Goal: Navigation & Orientation: Understand site structure

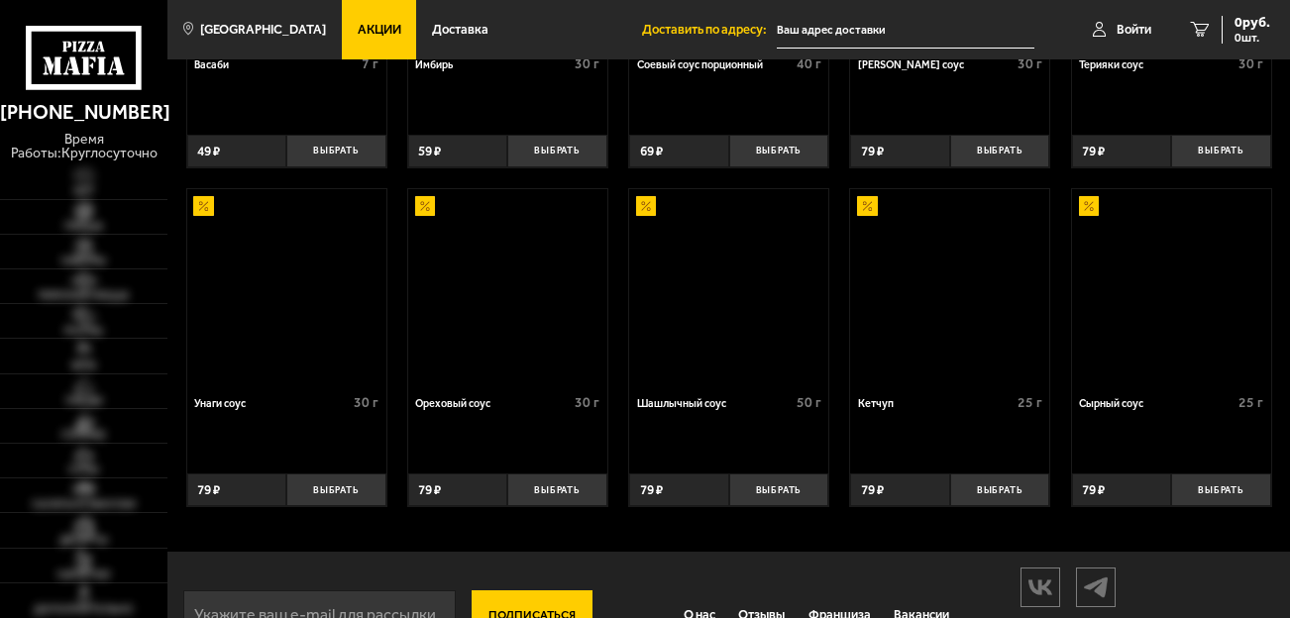
scroll to position [705, 0]
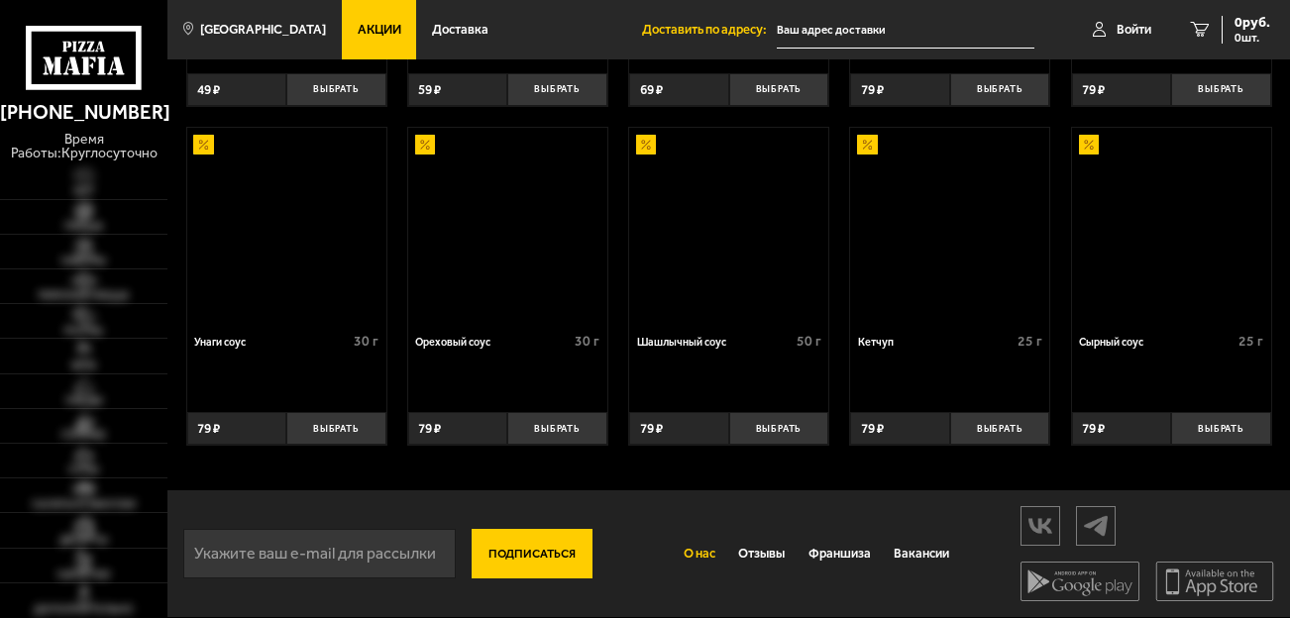
click at [685, 568] on link "О нас" at bounding box center [699, 554] width 54 height 44
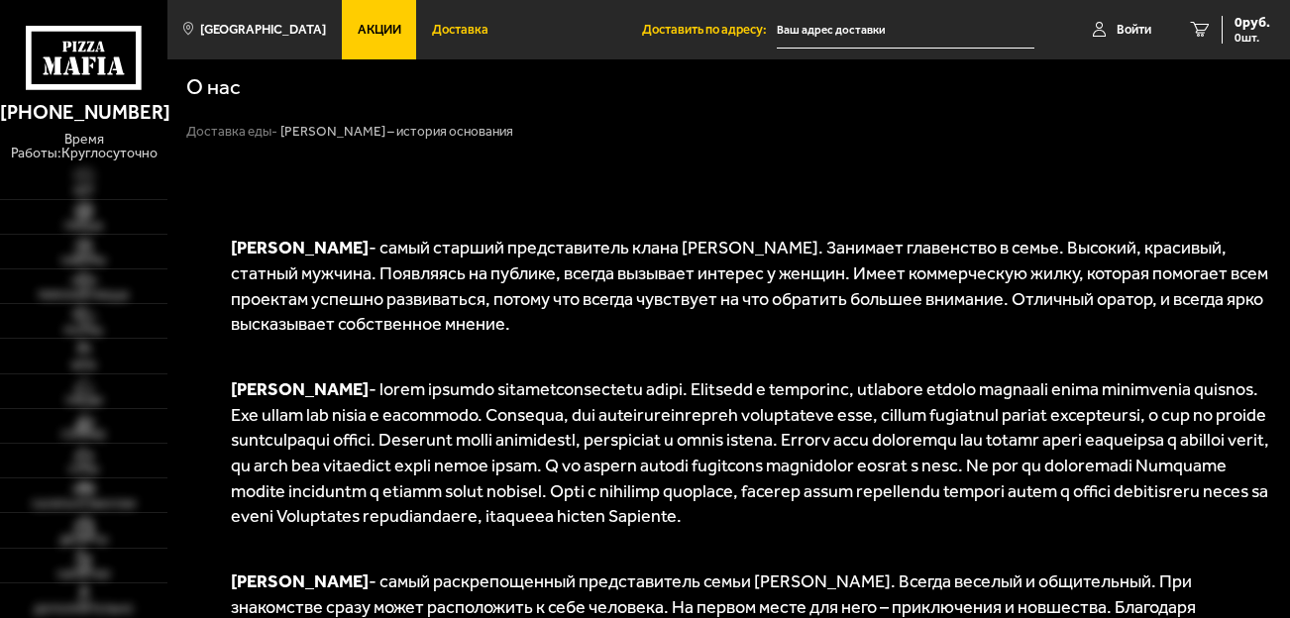
click at [443, 7] on link "Доставка" at bounding box center [472, 29] width 112 height 59
